Goal: Ask a question

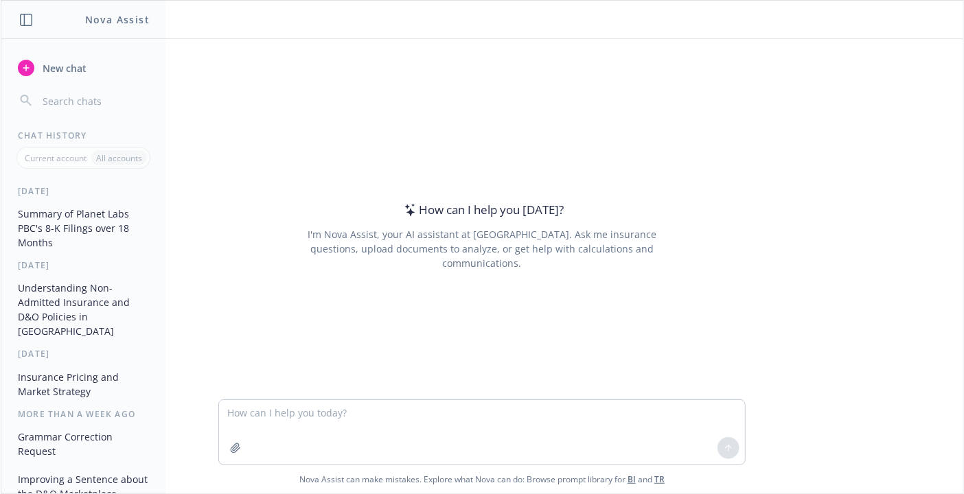
click at [386, 408] on textarea at bounding box center [482, 432] width 526 height 65
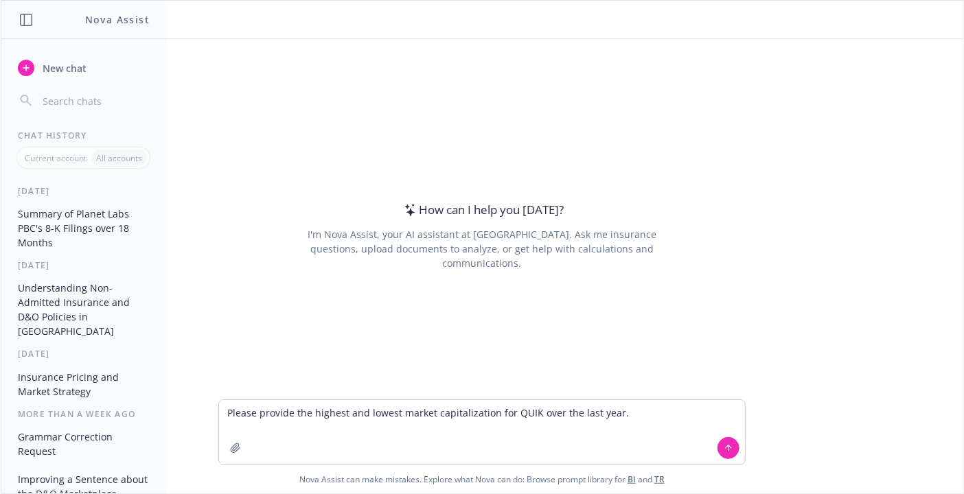
type textarea "Please provide the highest and lowest market capitalization for QUIK over the l…"
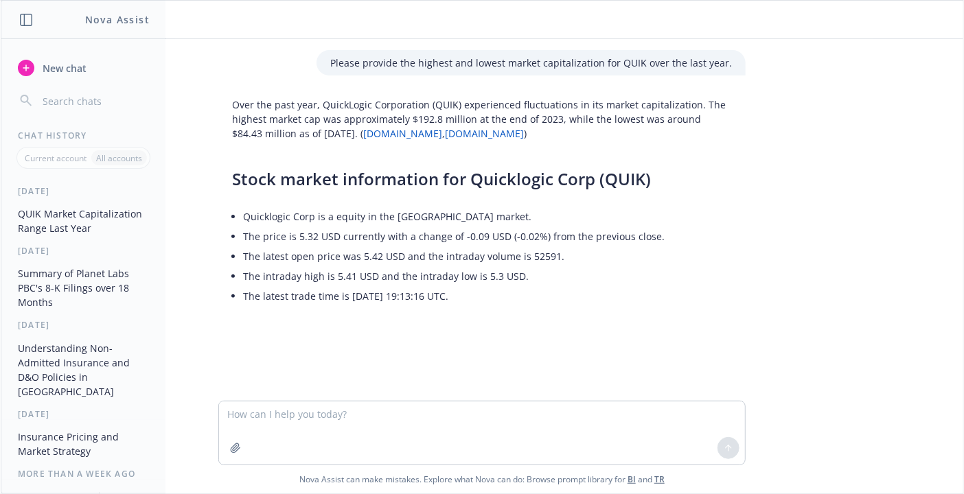
click at [252, 413] on textarea at bounding box center [482, 433] width 526 height 63
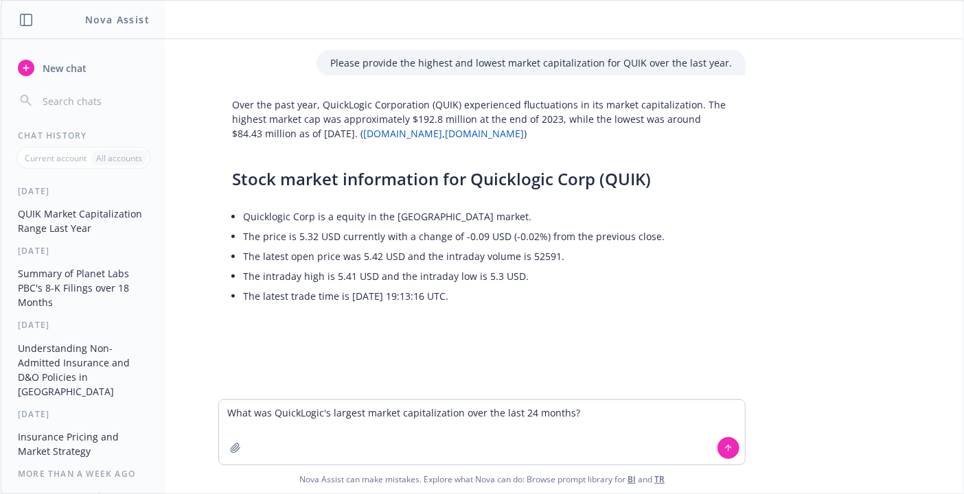
type textarea "What was QuickLogic's largest market capitalization over the last 24 months?"
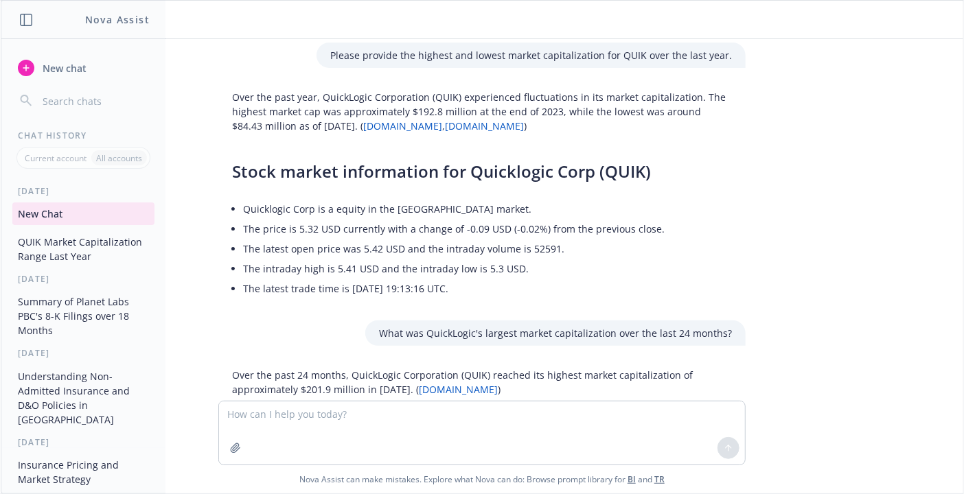
scroll to position [121, 0]
